Goal: Use online tool/utility: Utilize a website feature to perform a specific function

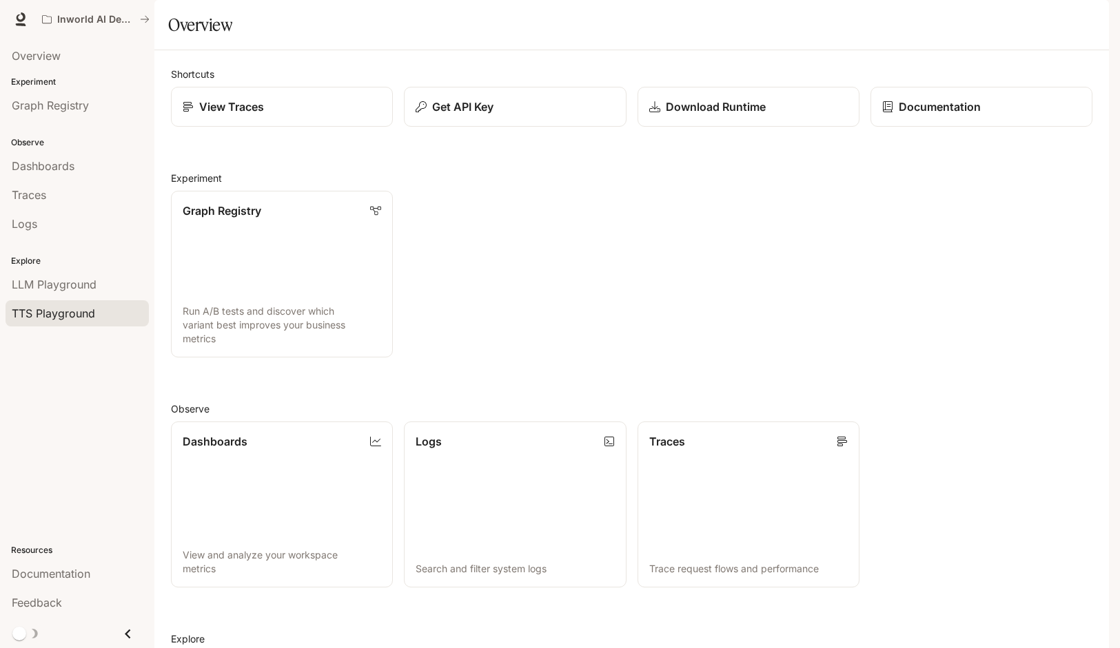
click at [79, 316] on span "TTS Playground" at bounding box center [53, 313] width 83 height 17
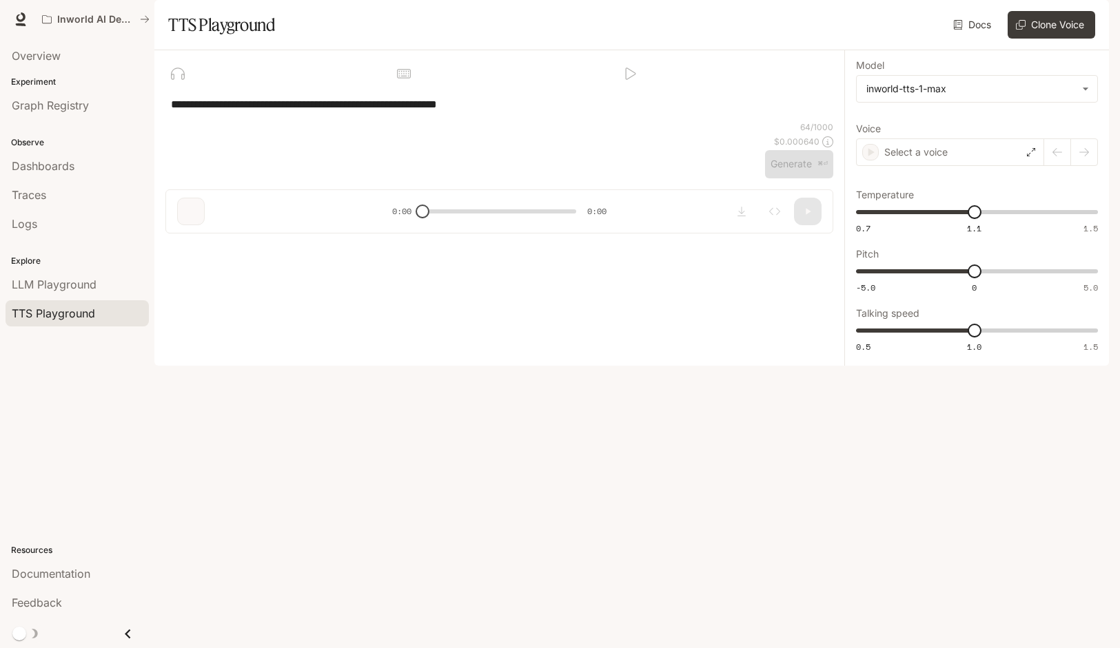
click at [504, 121] on div "**********" at bounding box center [499, 104] width 668 height 33
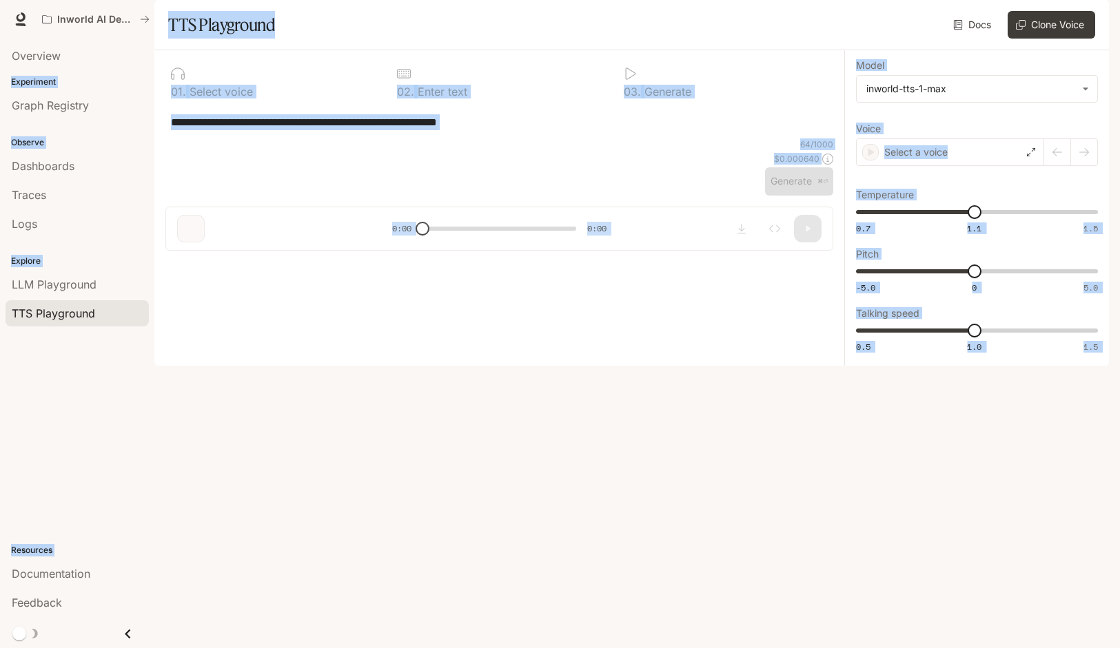
type textarea "**********"
type input "**********"
type input "****"
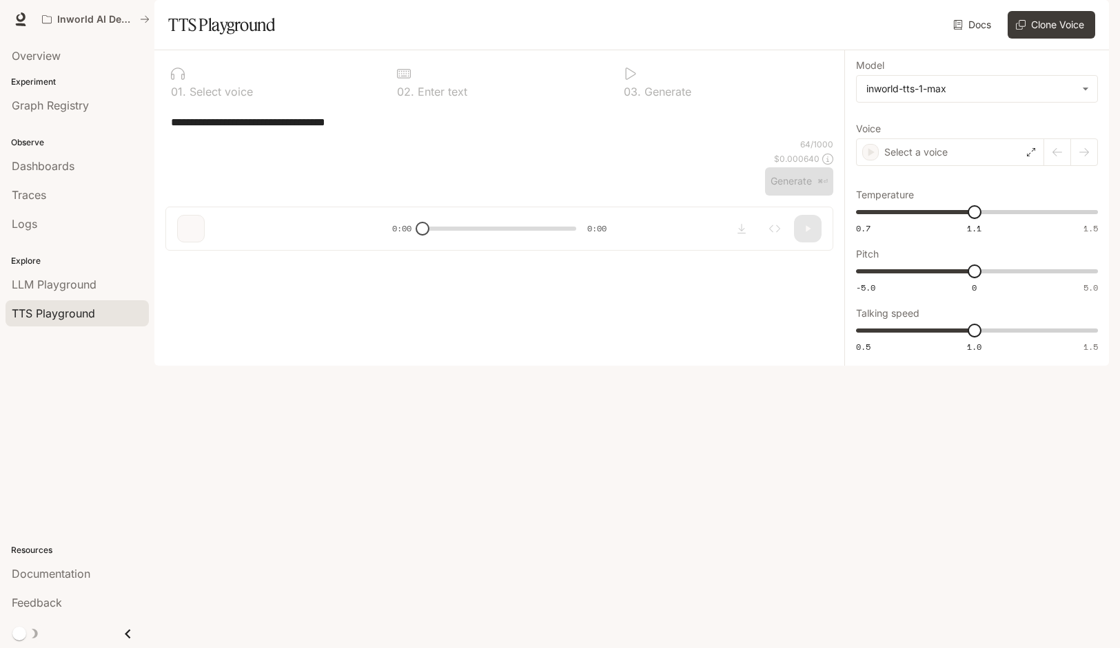
click at [533, 139] on div "**********" at bounding box center [499, 121] width 668 height 33
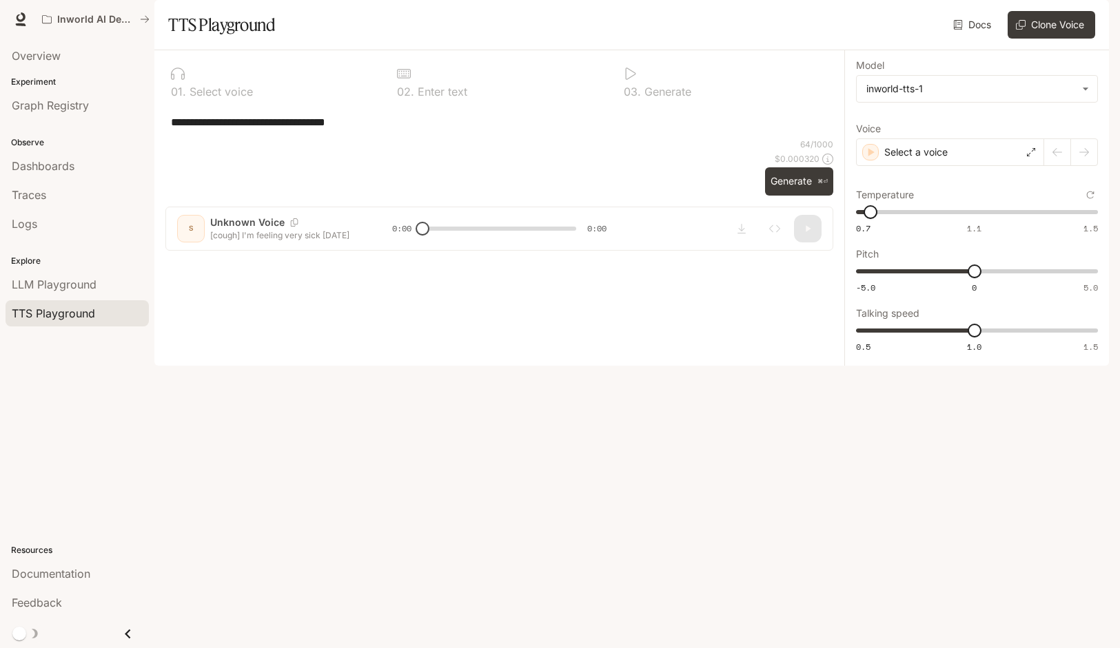
click at [552, 130] on textarea "**********" at bounding box center [499, 122] width 657 height 16
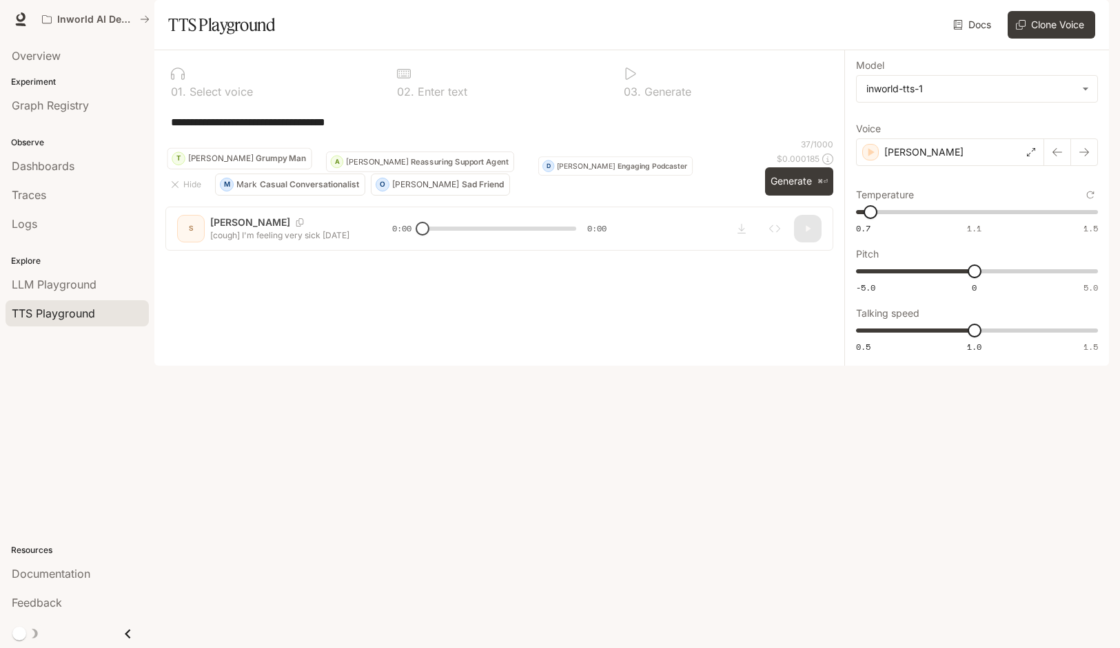
paste textarea "**********"
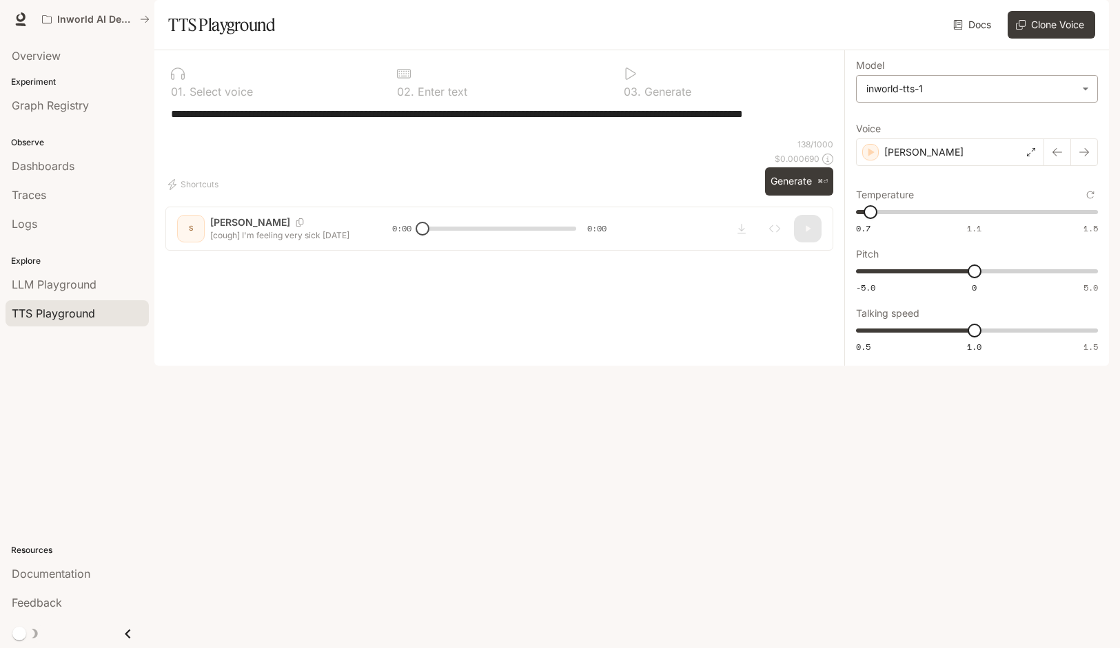
type textarea "**********"
click at [1001, 121] on body "**********" at bounding box center [560, 324] width 1120 height 648
click at [1024, 166] on div "[PERSON_NAME]" at bounding box center [950, 153] width 188 height 28
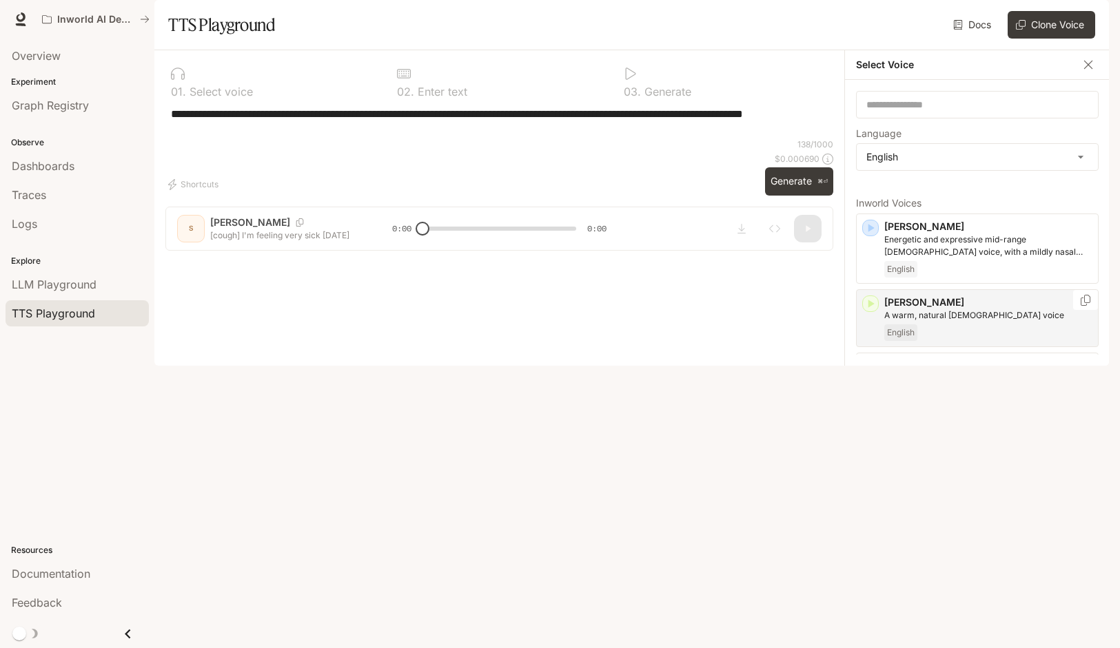
click at [872, 308] on icon "button" at bounding box center [871, 304] width 6 height 8
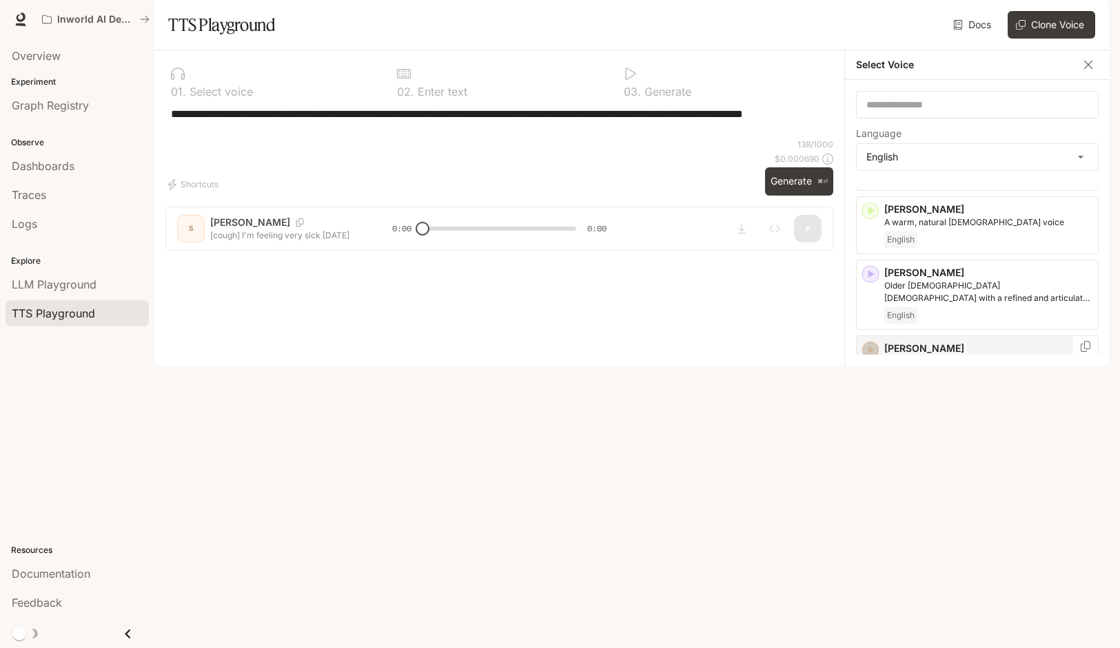
click at [869, 357] on icon "button" at bounding box center [870, 350] width 14 height 14
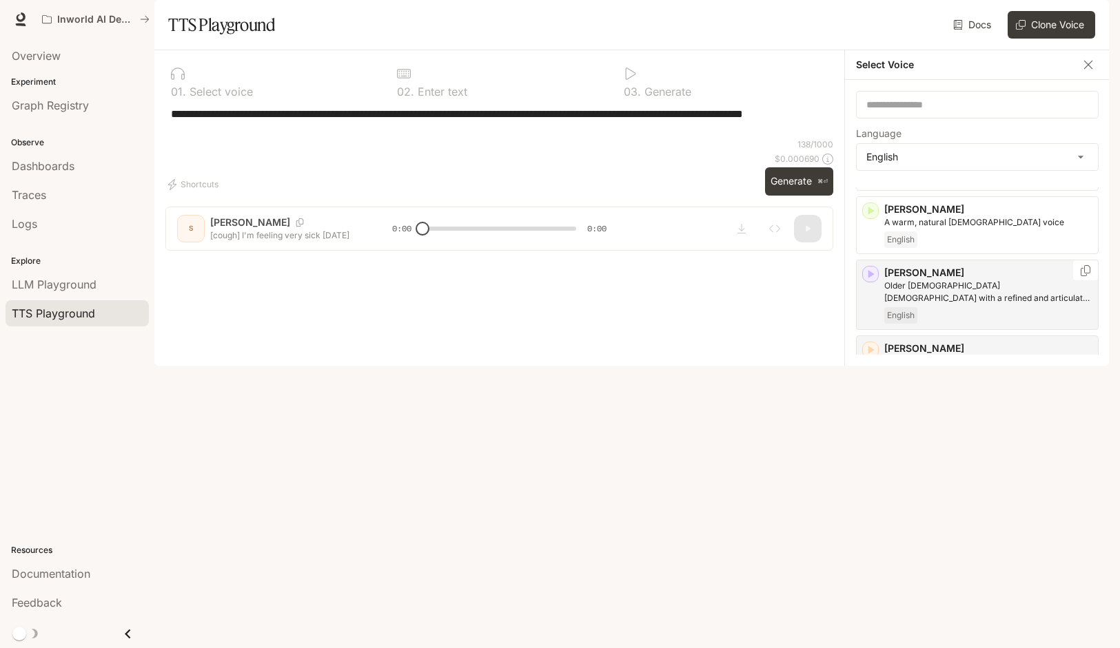
scroll to position [0, 0]
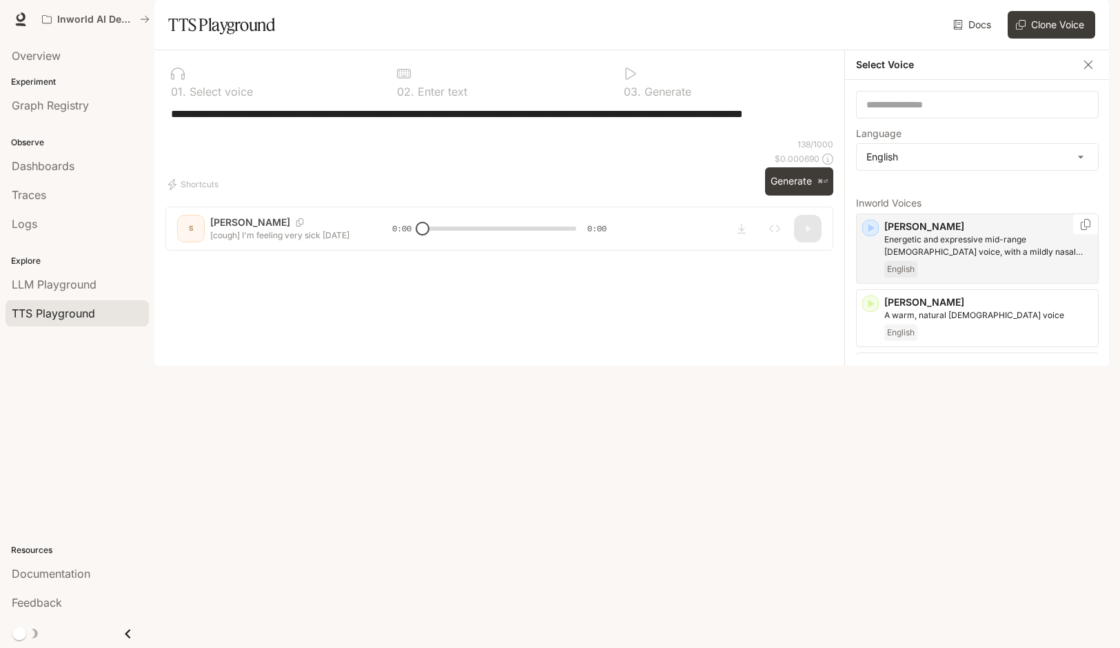
click at [876, 235] on icon "button" at bounding box center [870, 228] width 14 height 14
click at [871, 311] on icon "button" at bounding box center [870, 304] width 14 height 14
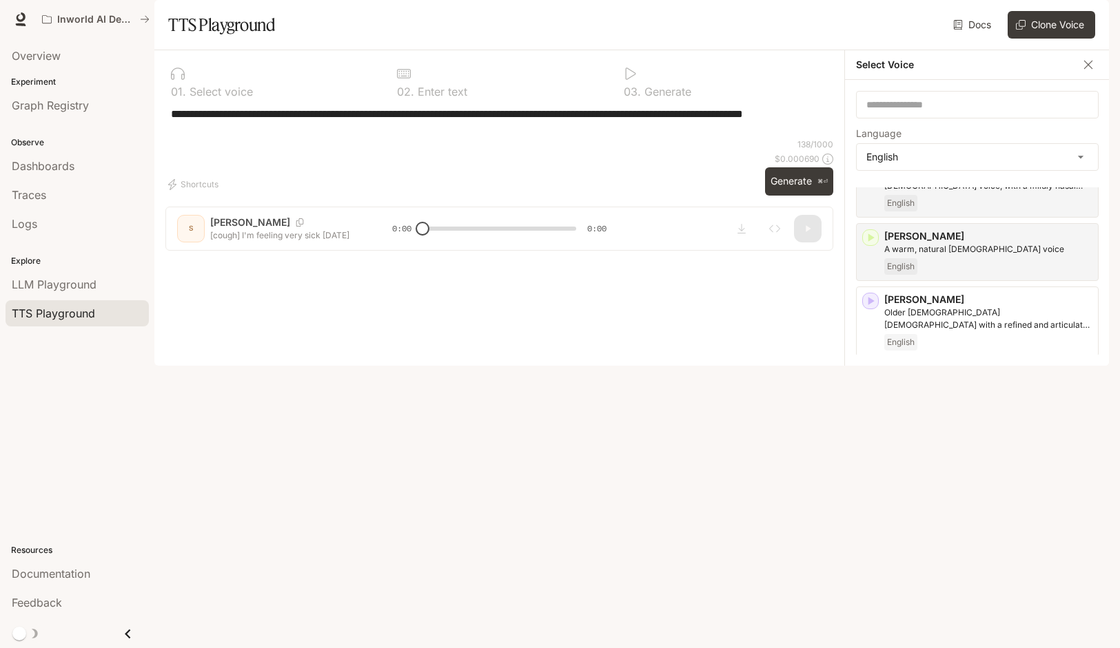
scroll to position [97, 0]
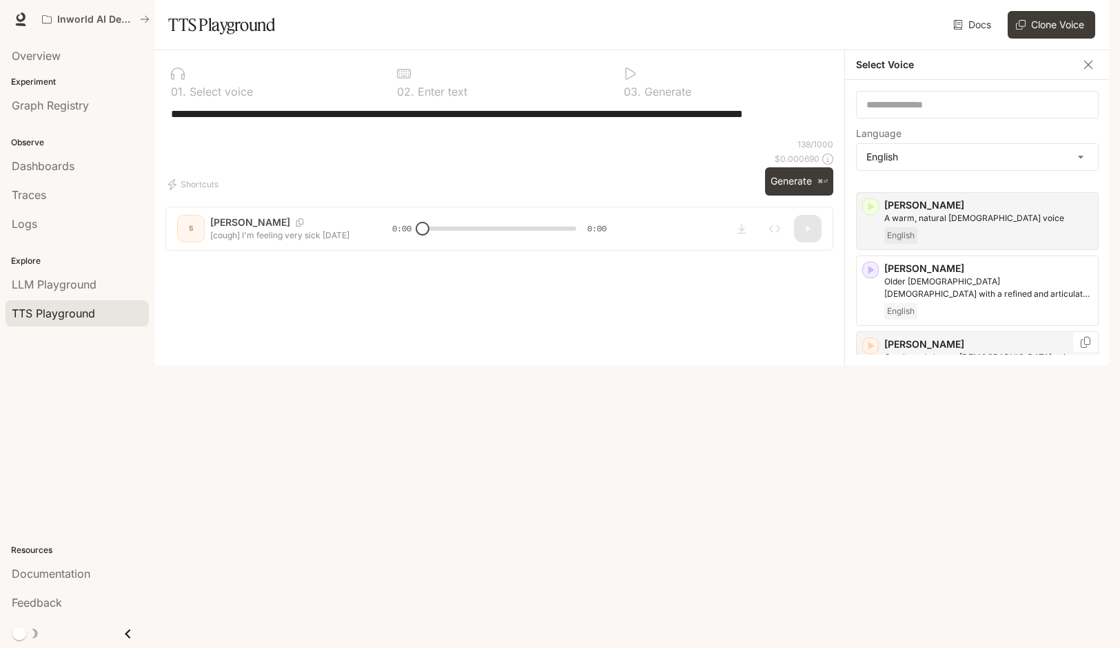
click at [870, 353] on icon "button" at bounding box center [870, 346] width 14 height 14
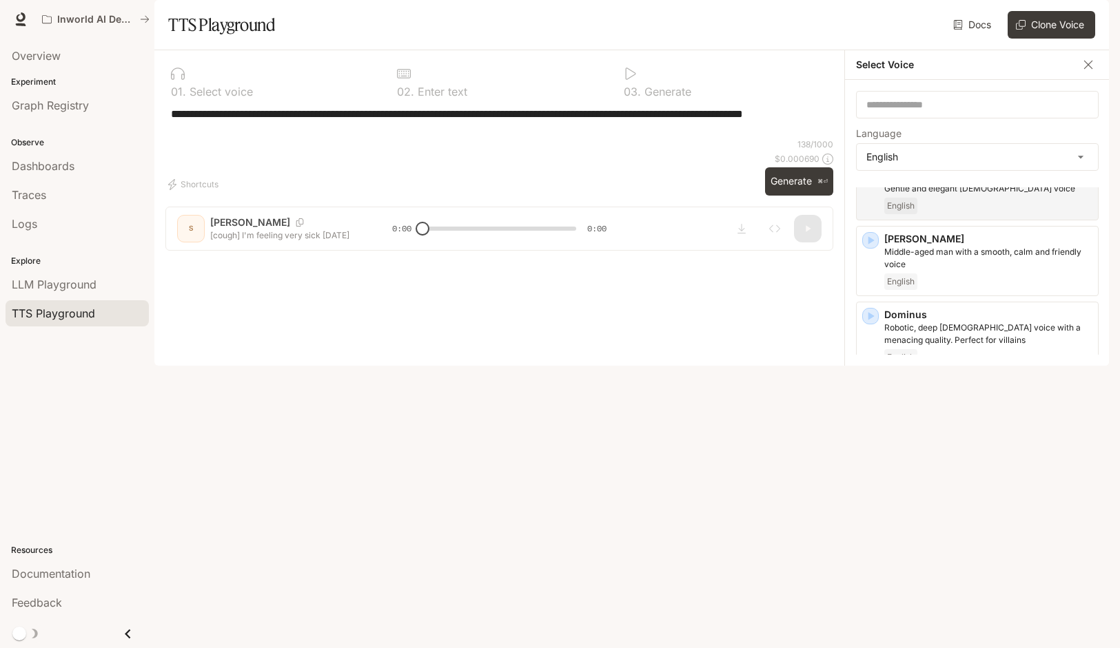
scroll to position [268, 0]
click at [870, 394] on icon "button" at bounding box center [871, 390] width 6 height 8
click at [869, 318] on icon "button" at bounding box center [871, 314] width 6 height 8
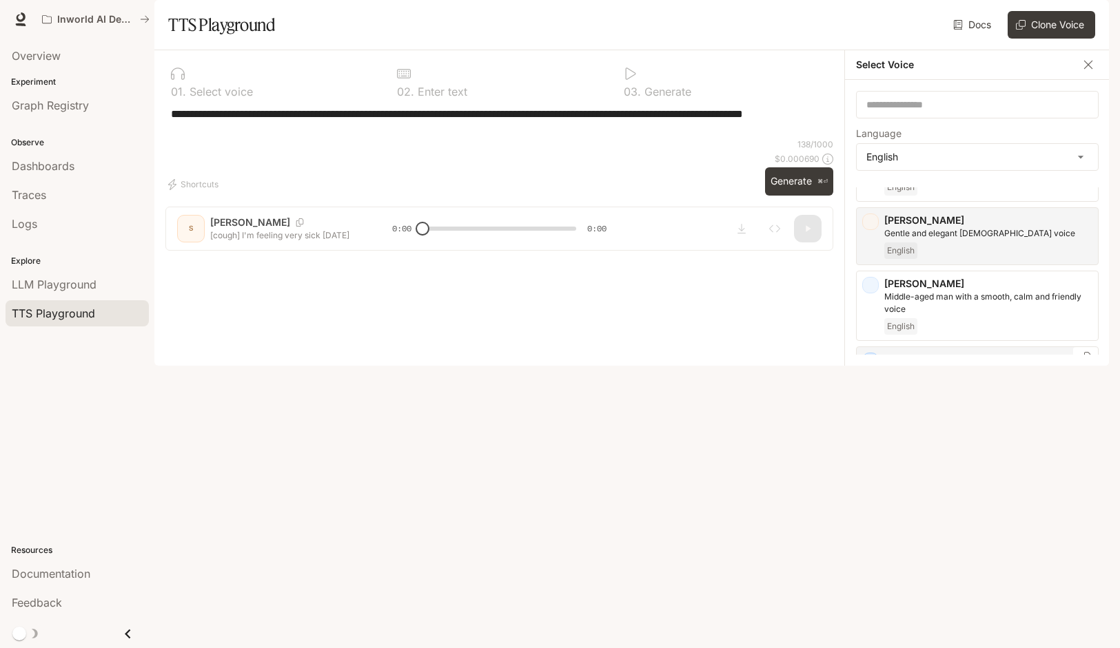
scroll to position [206, 0]
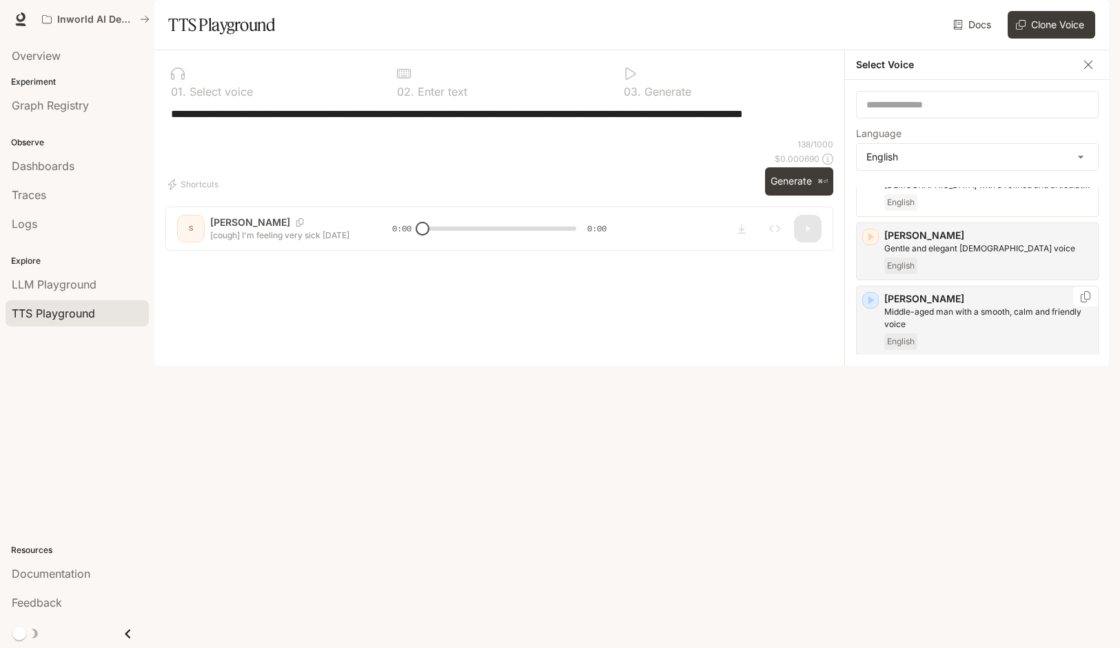
click at [869, 305] on icon "button" at bounding box center [871, 300] width 6 height 8
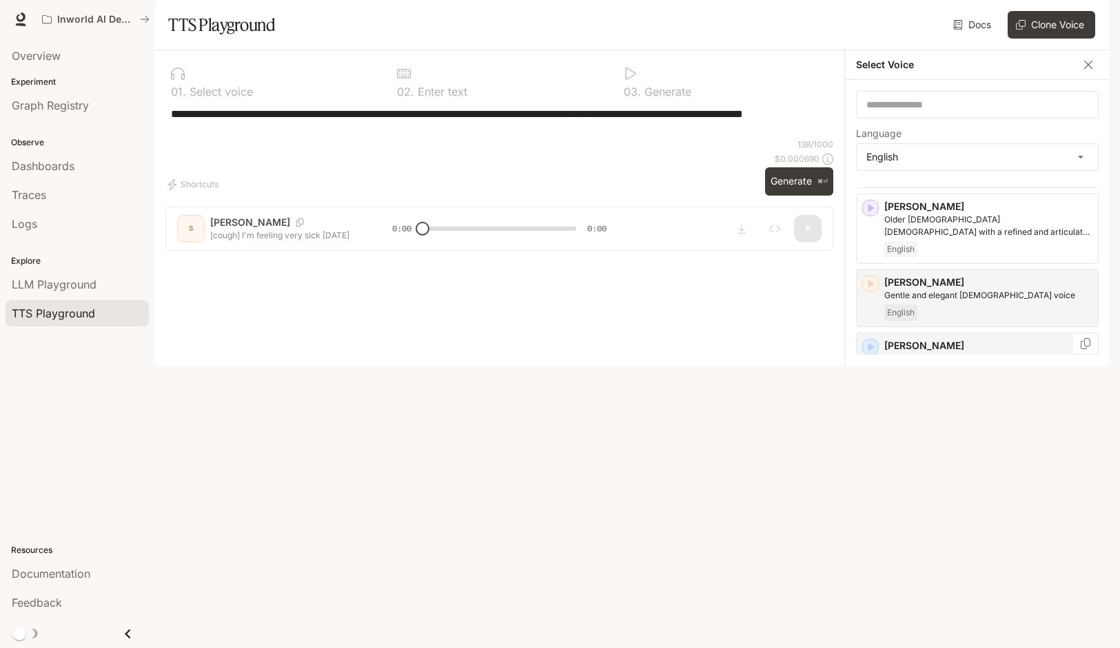
scroll to position [157, 0]
click at [873, 356] on icon "button" at bounding box center [870, 349] width 14 height 14
click at [870, 293] on icon "button" at bounding box center [870, 286] width 14 height 14
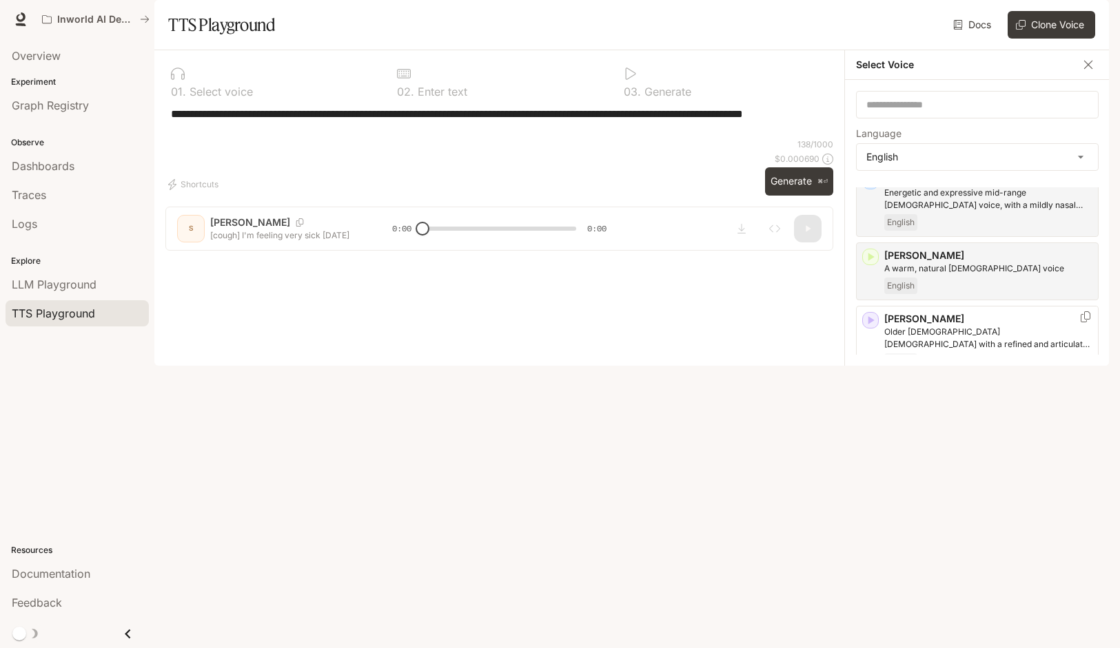
scroll to position [42, 0]
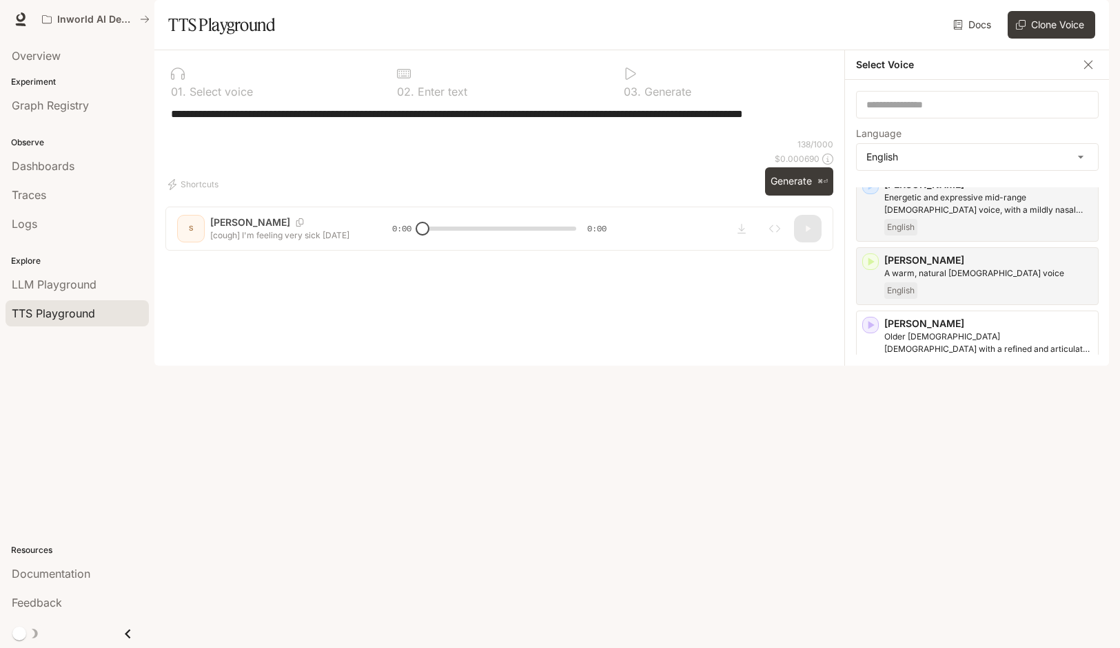
click at [876, 408] on icon "button" at bounding box center [870, 401] width 14 height 14
click at [872, 408] on icon "button" at bounding box center [870, 401] width 14 height 14
click at [873, 408] on icon "button" at bounding box center [870, 401] width 14 height 14
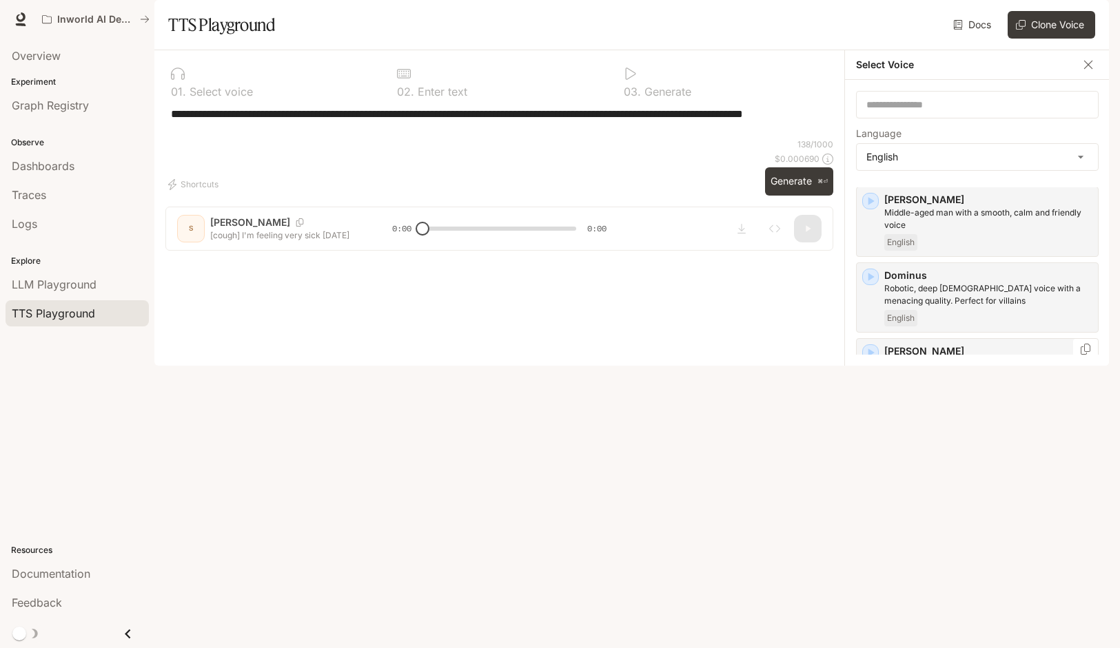
scroll to position [307, 0]
click at [872, 356] on icon "button" at bounding box center [871, 351] width 6 height 8
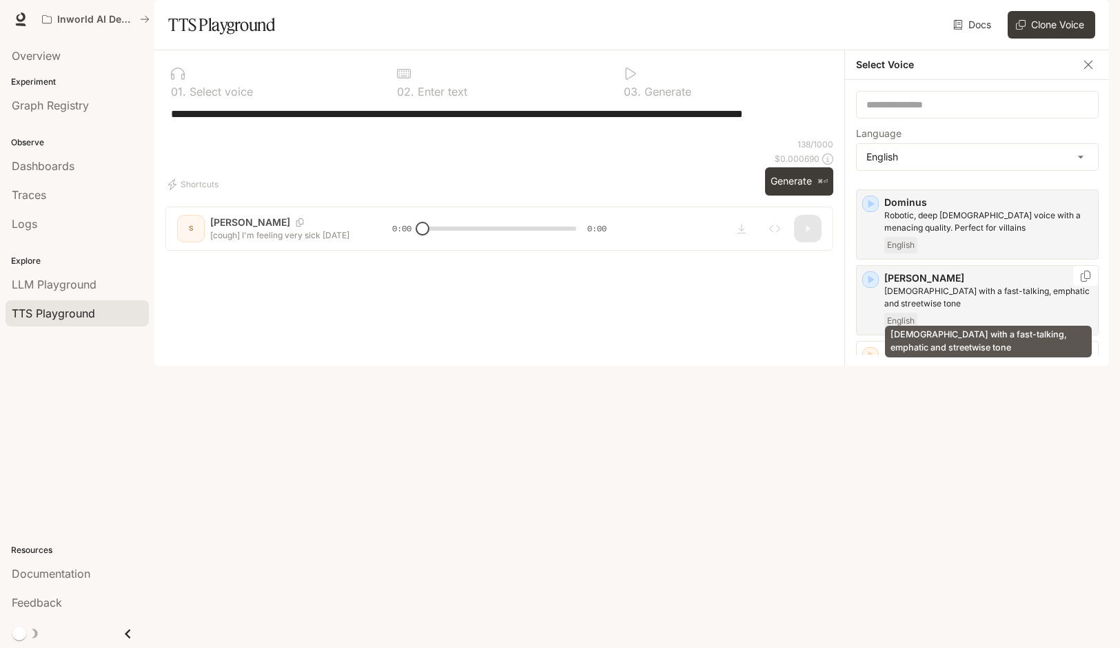
scroll to position [400, 0]
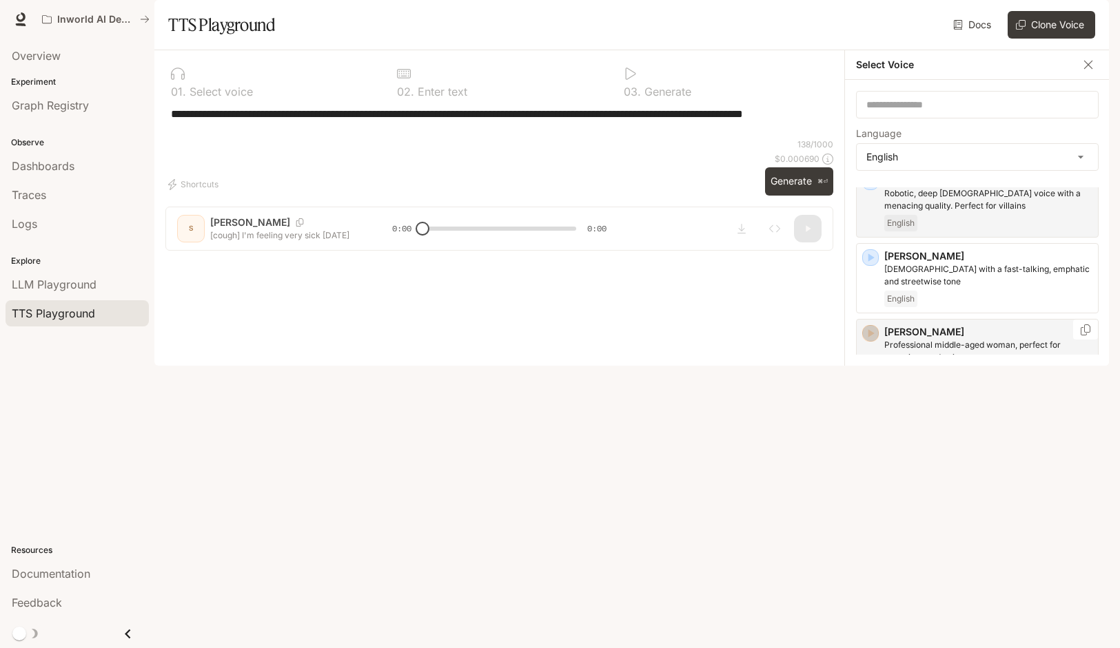
click at [875, 340] on icon "button" at bounding box center [870, 334] width 14 height 14
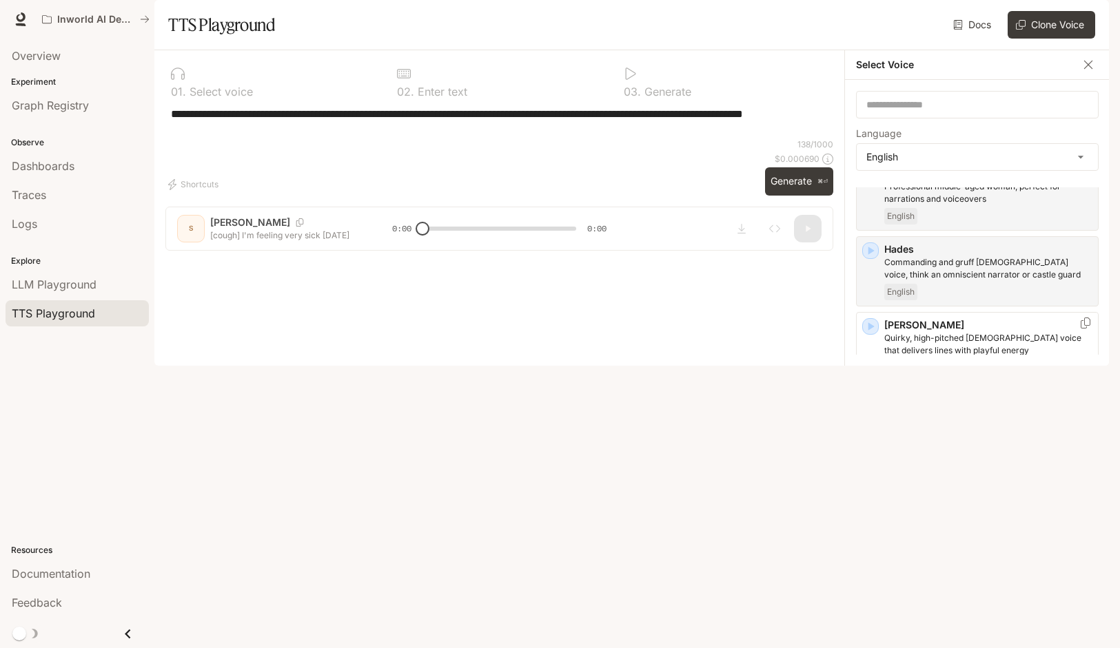
scroll to position [564, 0]
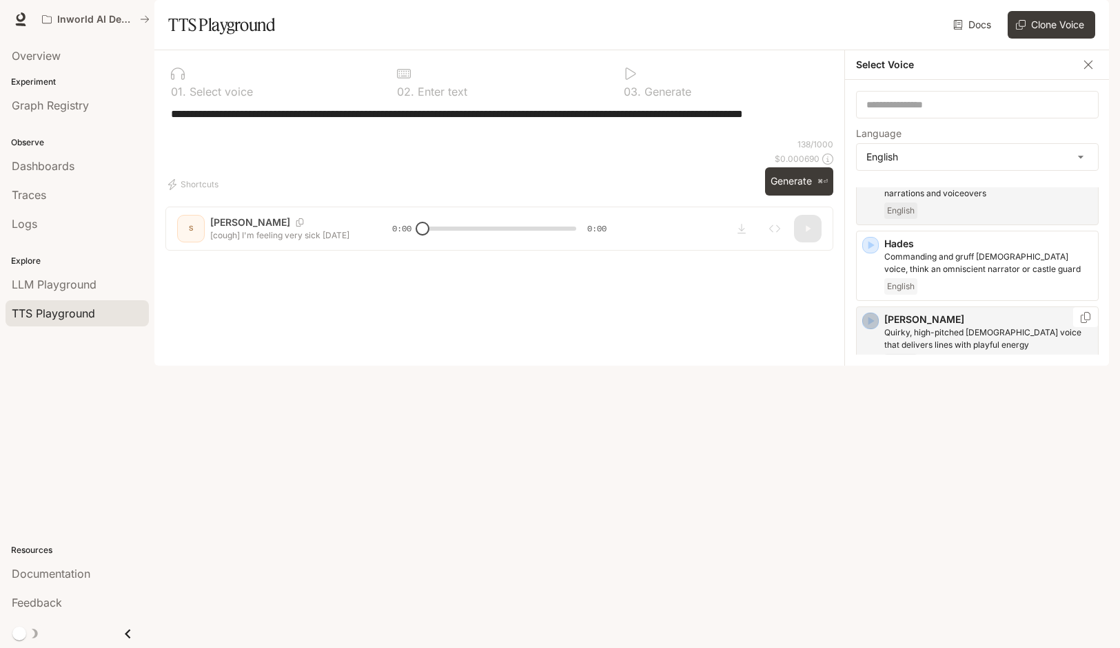
click at [870, 325] on icon "button" at bounding box center [871, 321] width 6 height 8
click at [873, 467] on icon "button" at bounding box center [870, 460] width 14 height 14
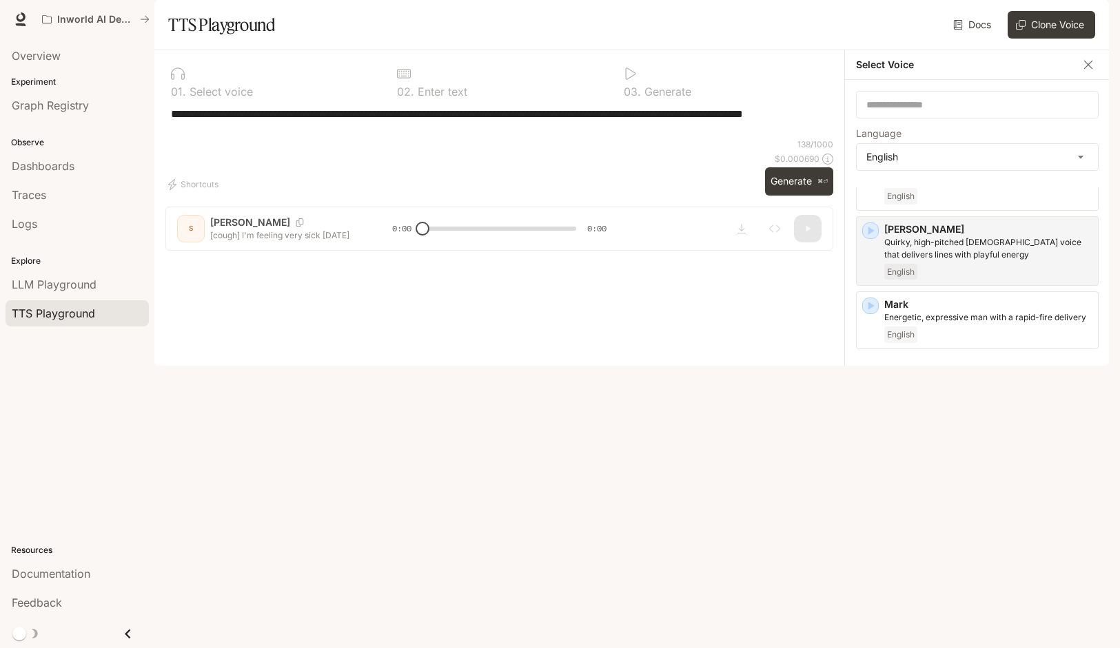
scroll to position [682, 0]
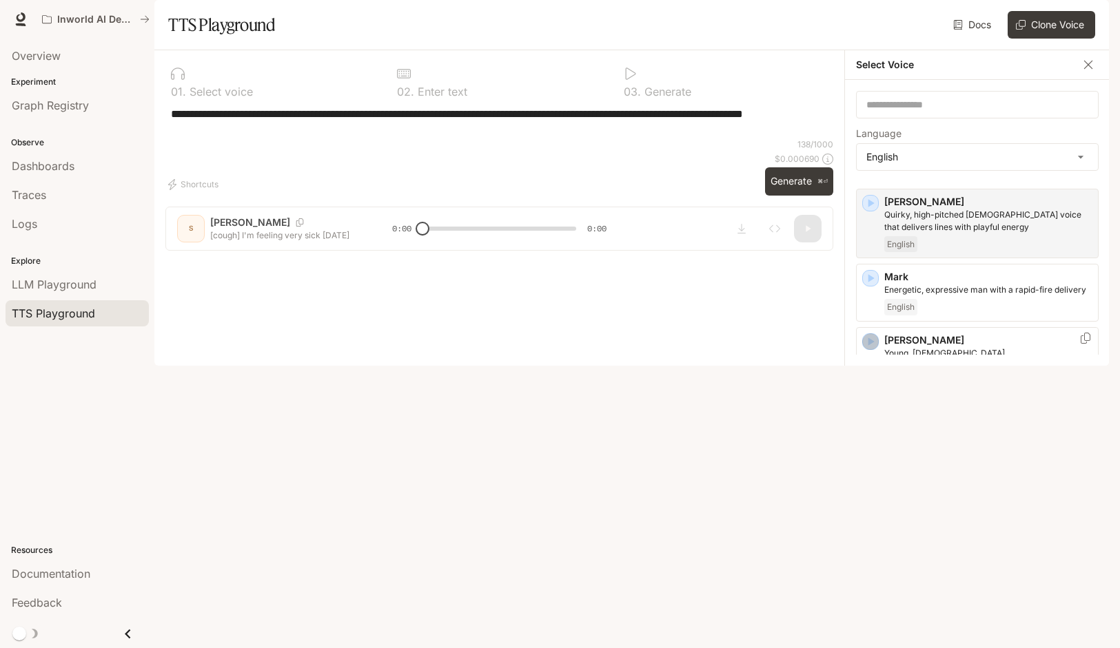
click at [872, 349] on icon "button" at bounding box center [870, 342] width 14 height 14
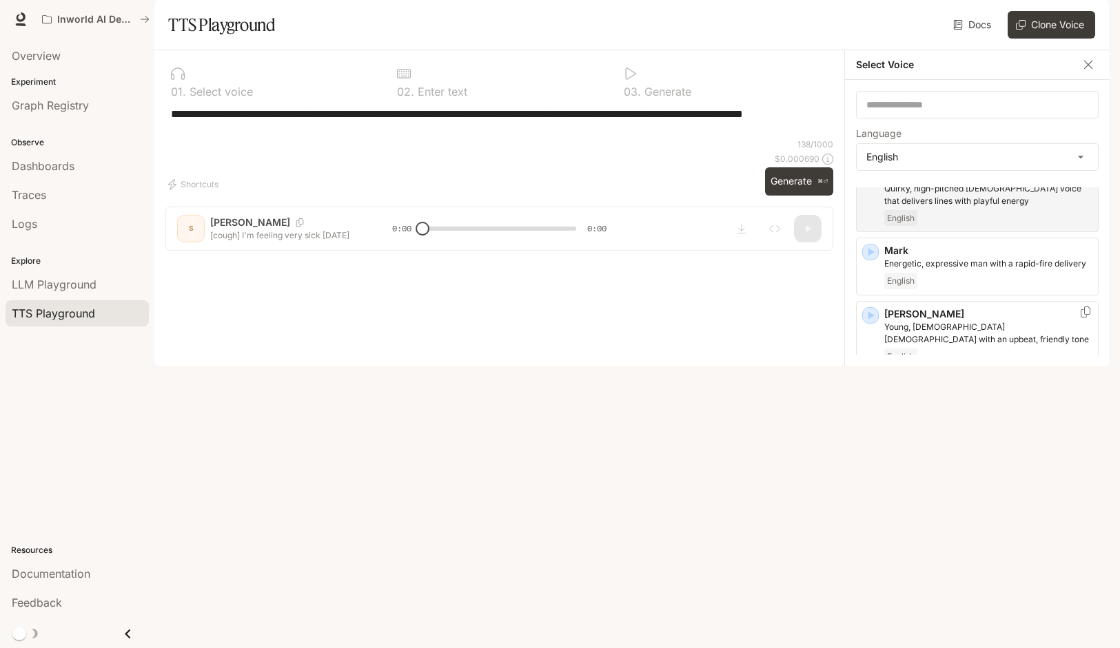
scroll to position [723, 0]
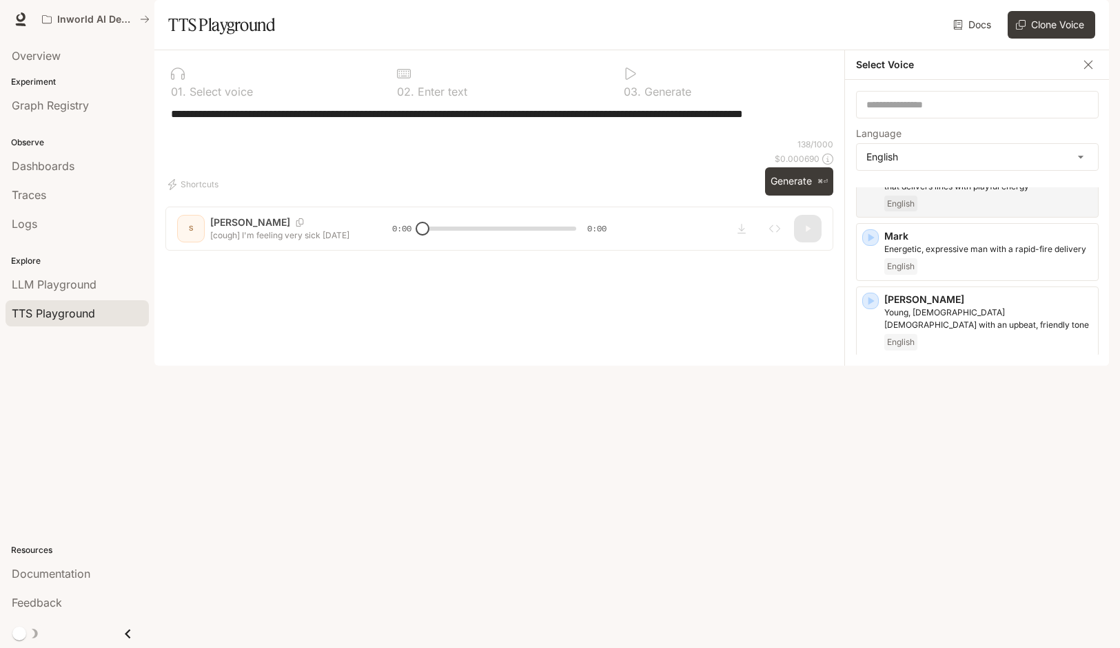
click at [869, 381] on icon "button" at bounding box center [871, 377] width 6 height 8
click at [872, 460] on icon "button" at bounding box center [870, 453] width 14 height 14
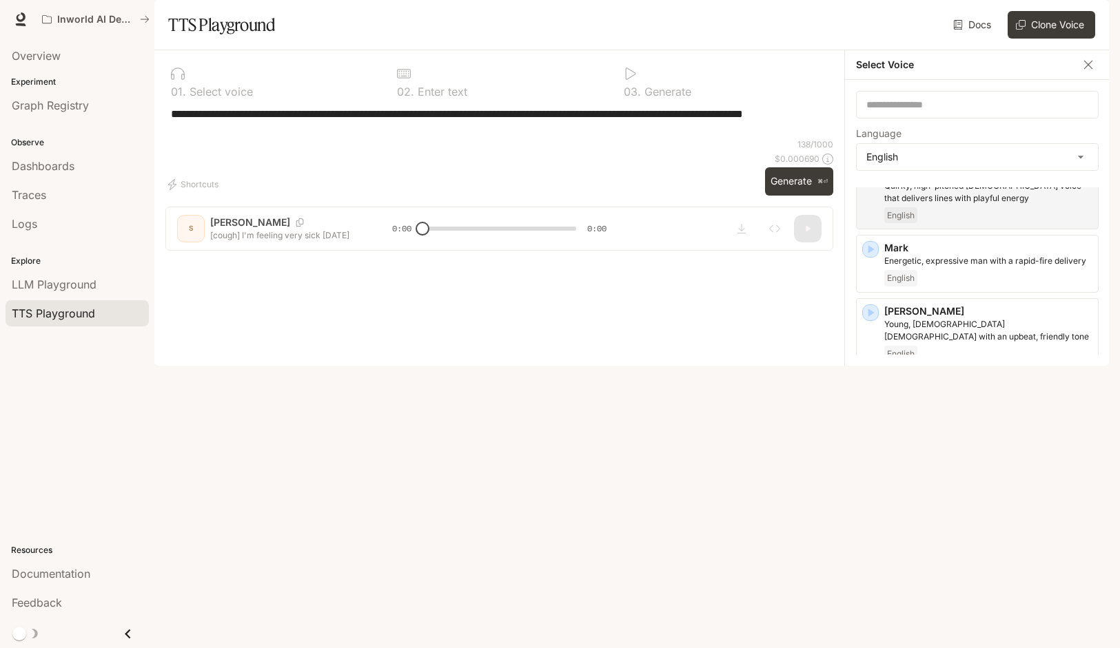
click at [868, 544] on icon "button" at bounding box center [870, 540] width 14 height 14
click at [869, 607] on div "[PERSON_NAME]-talking young adult woman, with a questioning and curious [PERSON…" at bounding box center [977, 637] width 243 height 70
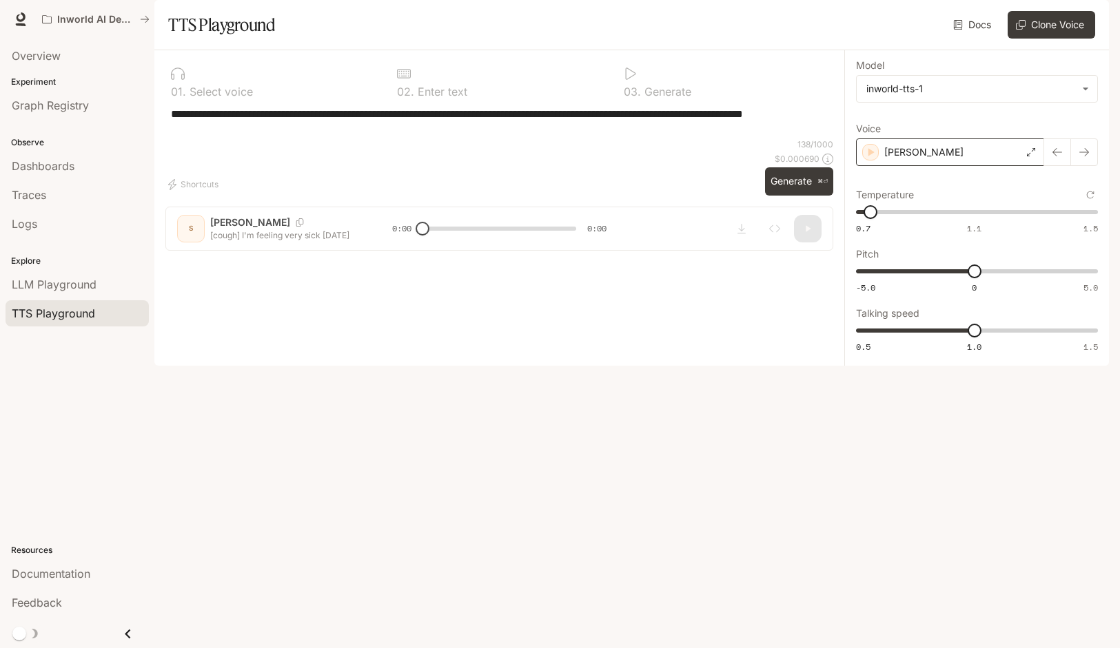
click at [938, 166] on div "[PERSON_NAME]" at bounding box center [950, 153] width 188 height 28
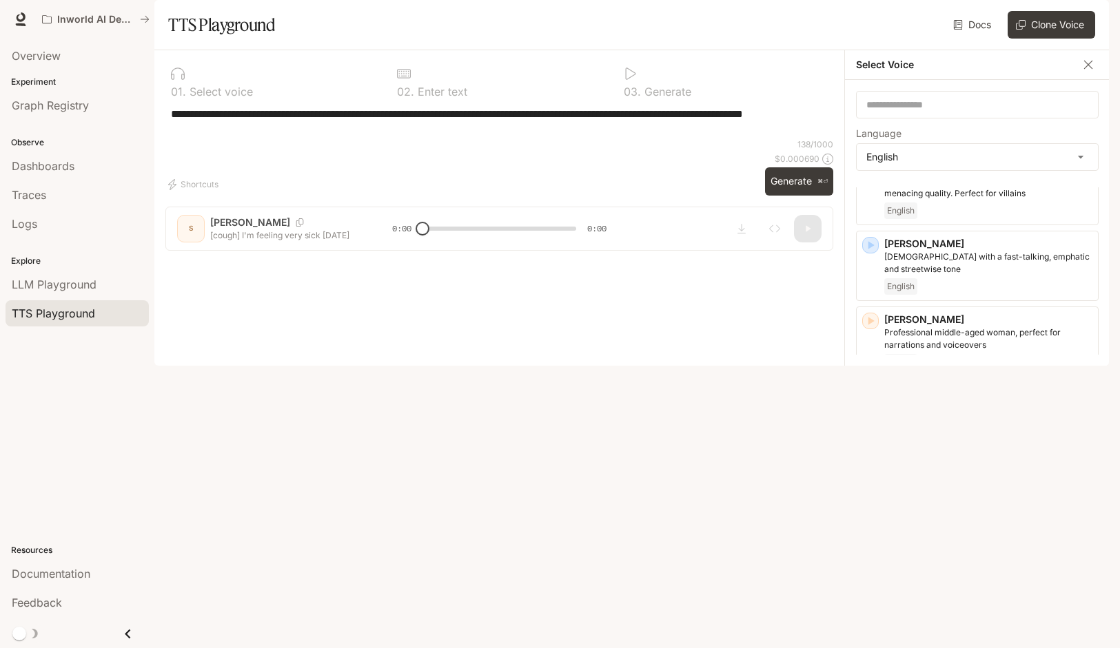
scroll to position [1000, 0]
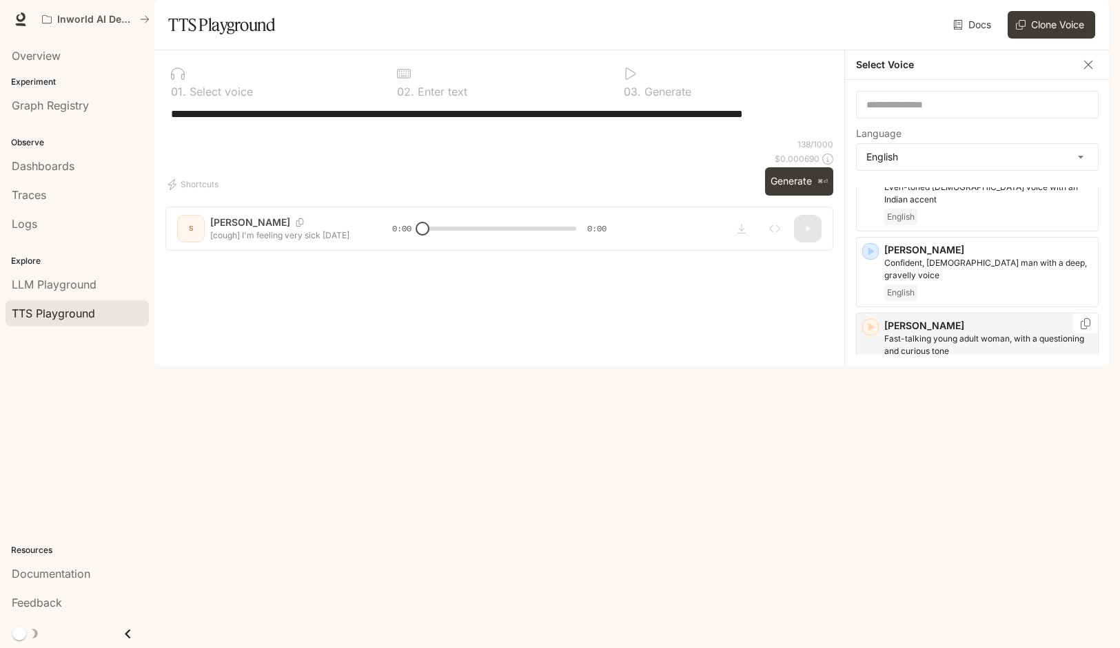
click at [874, 320] on icon "button" at bounding box center [870, 327] width 14 height 14
click at [872, 626] on icon "button" at bounding box center [871, 630] width 6 height 8
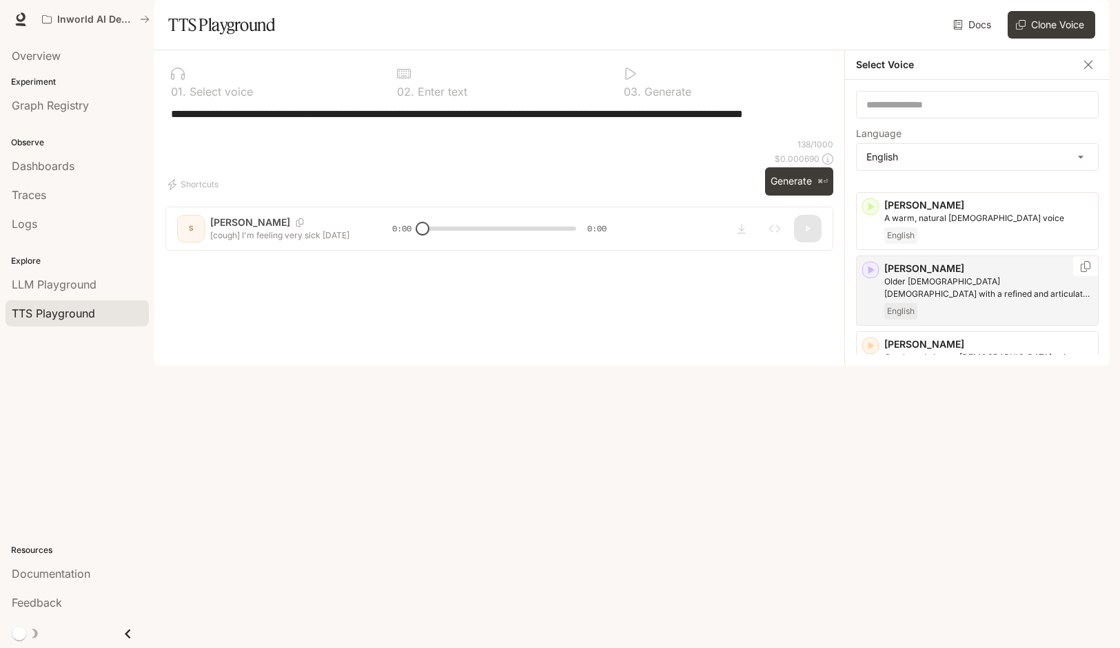
scroll to position [101, 0]
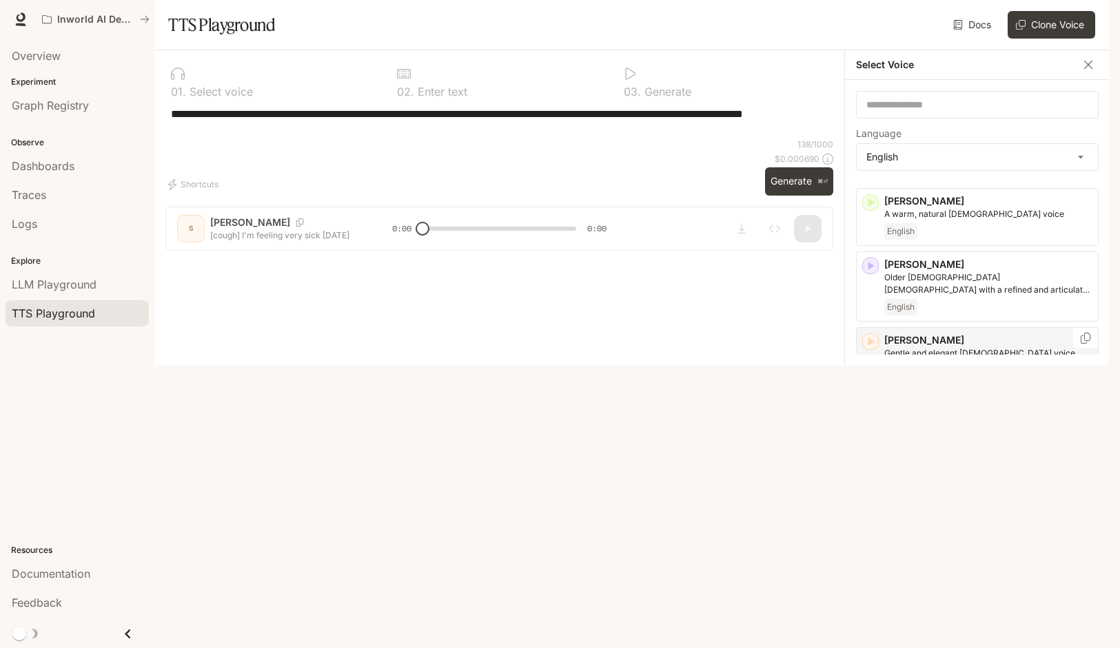
click at [870, 346] on icon "button" at bounding box center [871, 342] width 6 height 8
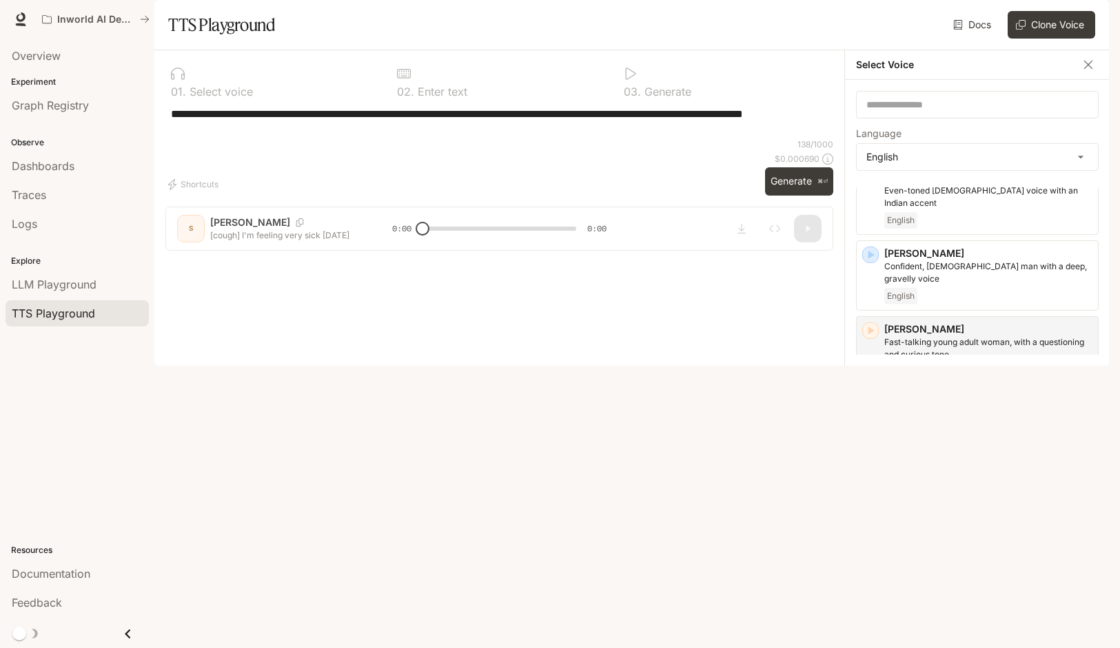
scroll to position [1000, 0]
click at [872, 320] on icon "button" at bounding box center [870, 327] width 14 height 14
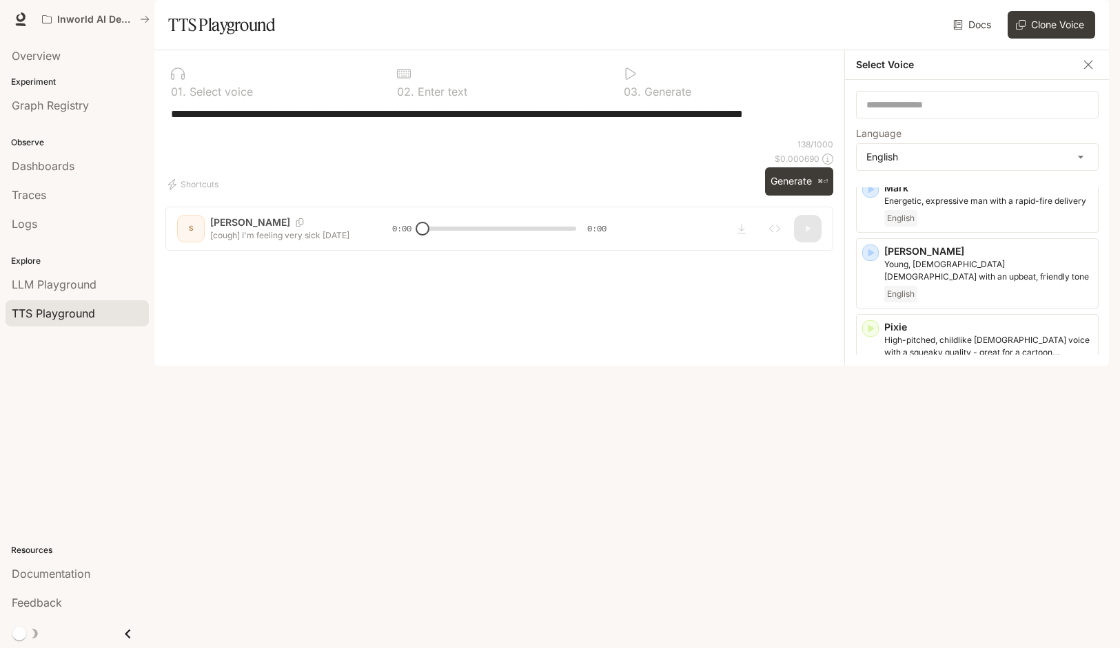
scroll to position [756, 0]
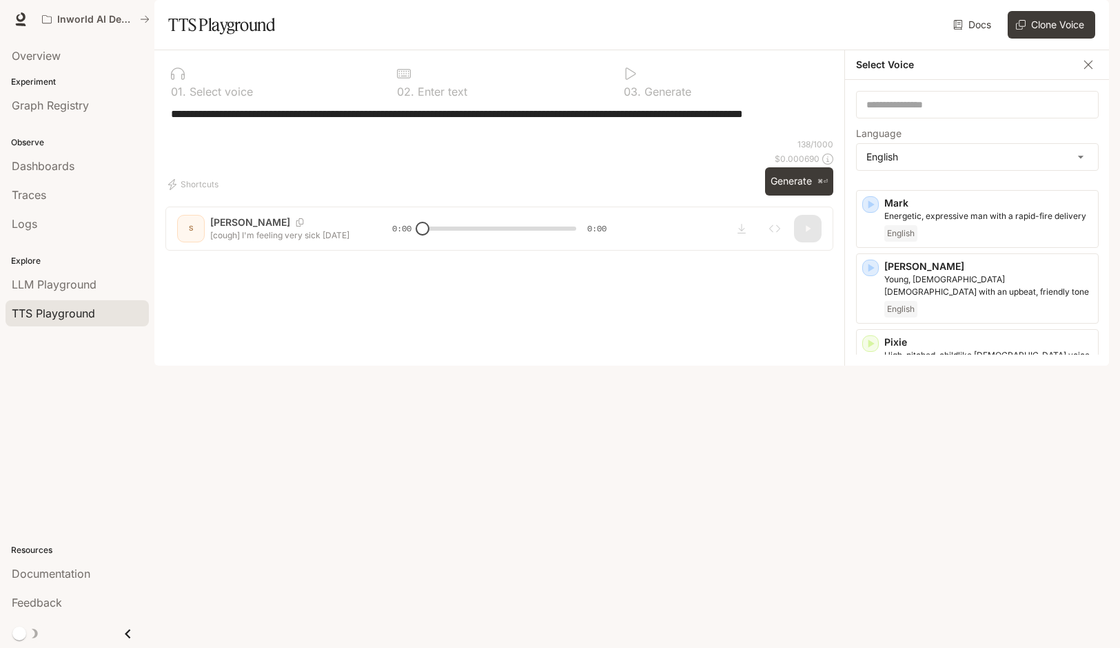
click at [874, 427] on icon "button" at bounding box center [870, 420] width 14 height 14
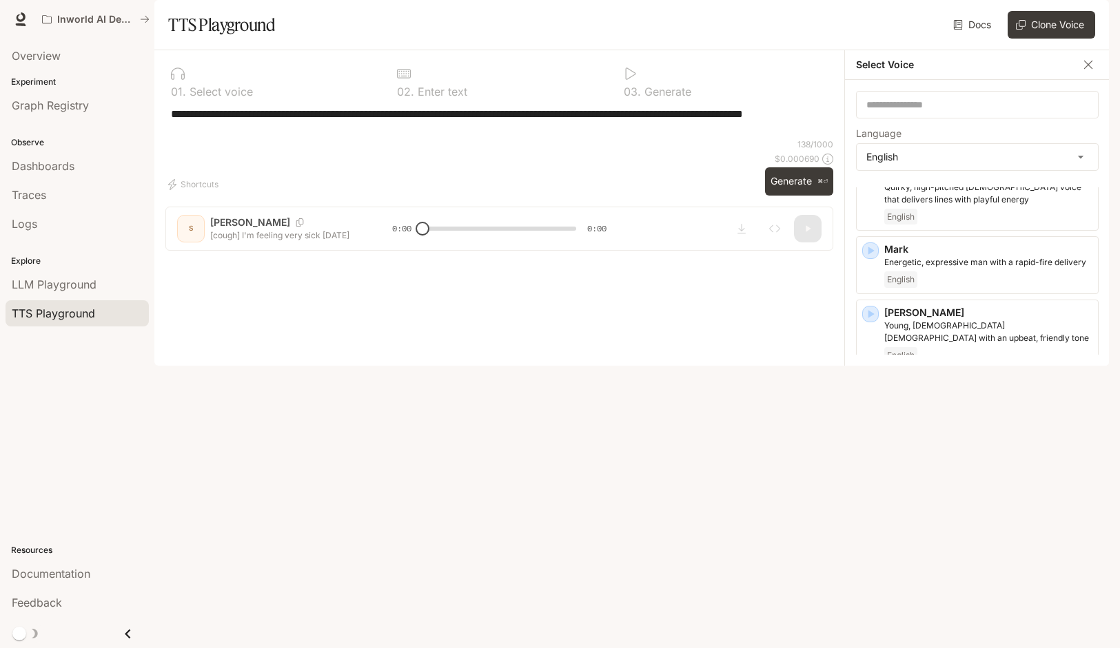
scroll to position [684, 0]
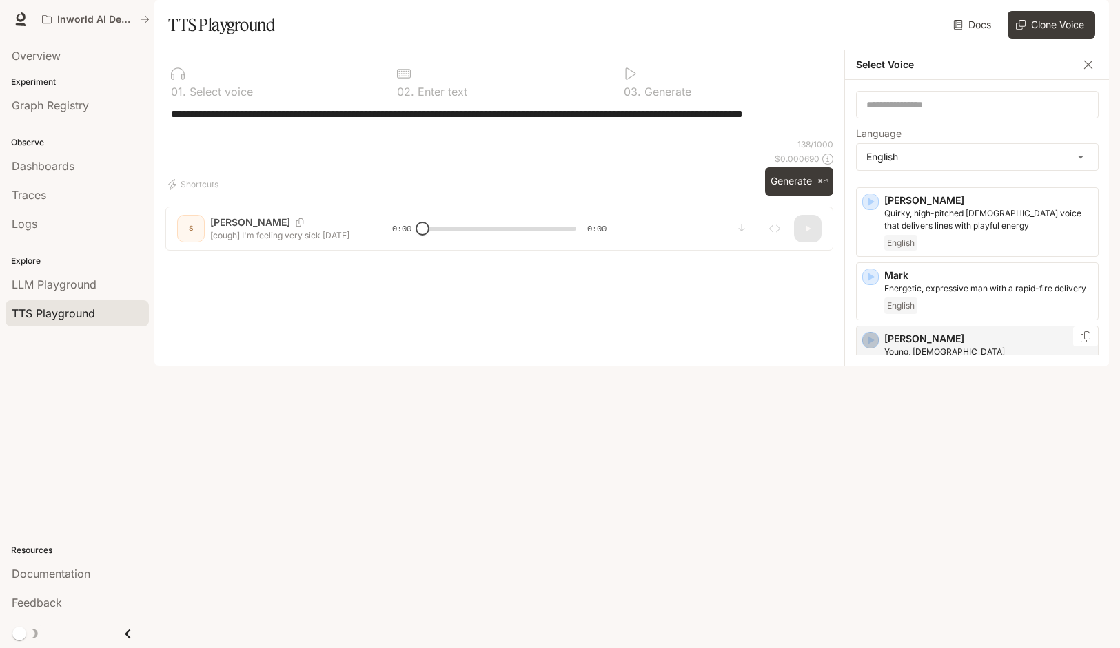
click at [872, 345] on icon "button" at bounding box center [871, 341] width 6 height 8
click at [877, 349] on div "button" at bounding box center [870, 340] width 17 height 17
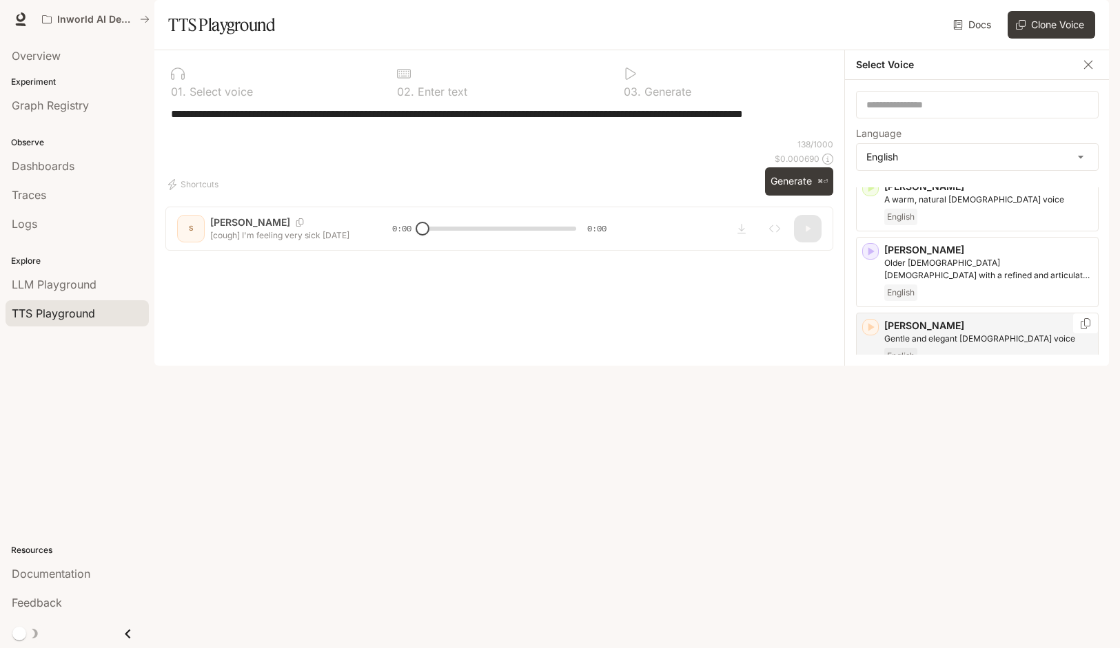
scroll to position [0, 0]
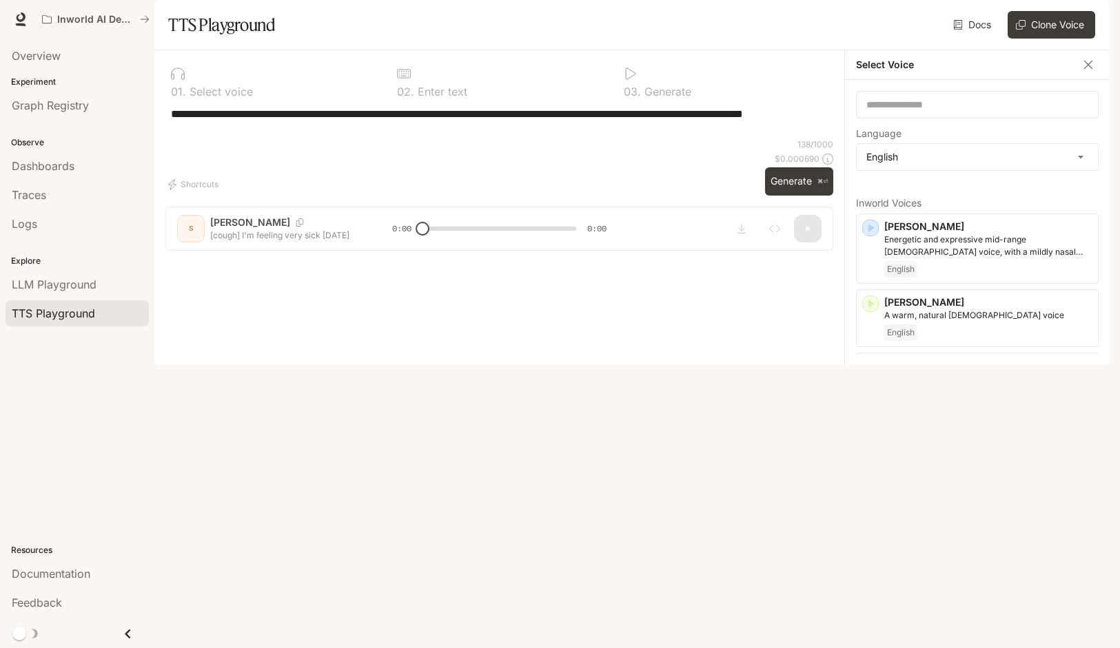
click at [874, 450] on icon "button" at bounding box center [870, 443] width 14 height 14
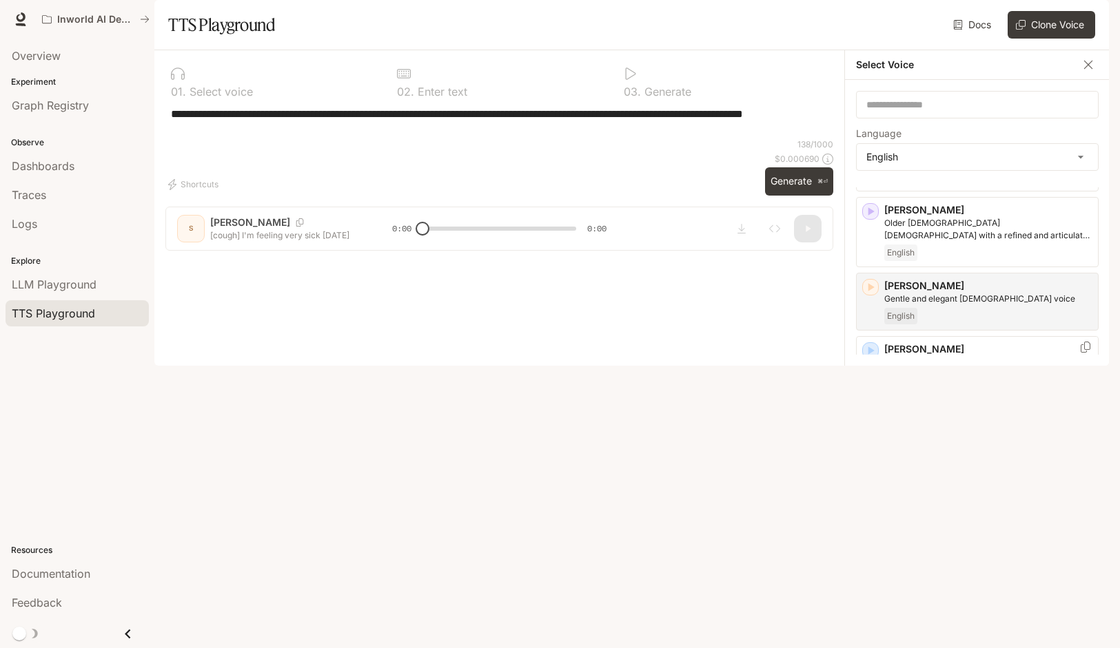
scroll to position [155, 0]
